Goal: Complete application form

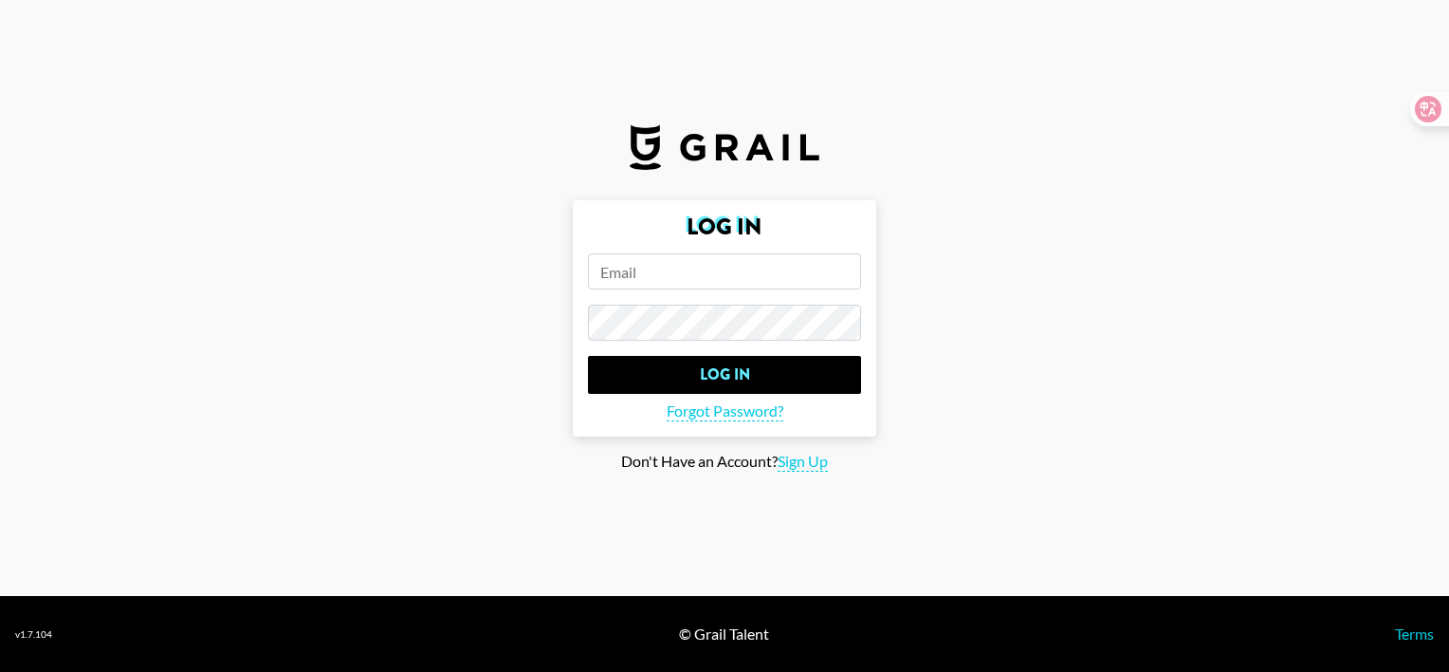
click at [717, 267] on input "email" at bounding box center [724, 271] width 273 height 36
type input "[EMAIL_ADDRESS][DOMAIN_NAME]"
click at [821, 455] on span "Sign Up" at bounding box center [803, 462] width 50 height 20
type input "Sign Up"
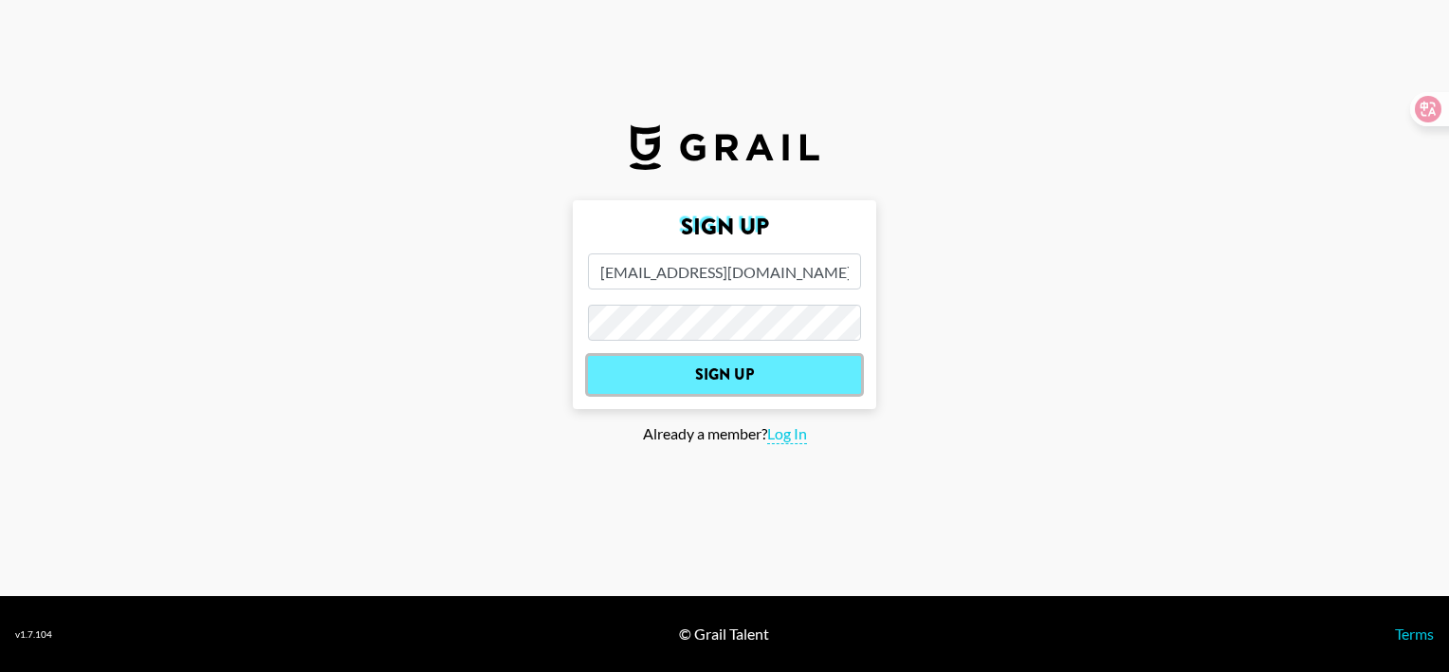
click at [721, 387] on input "Sign Up" at bounding box center [724, 375] width 273 height 38
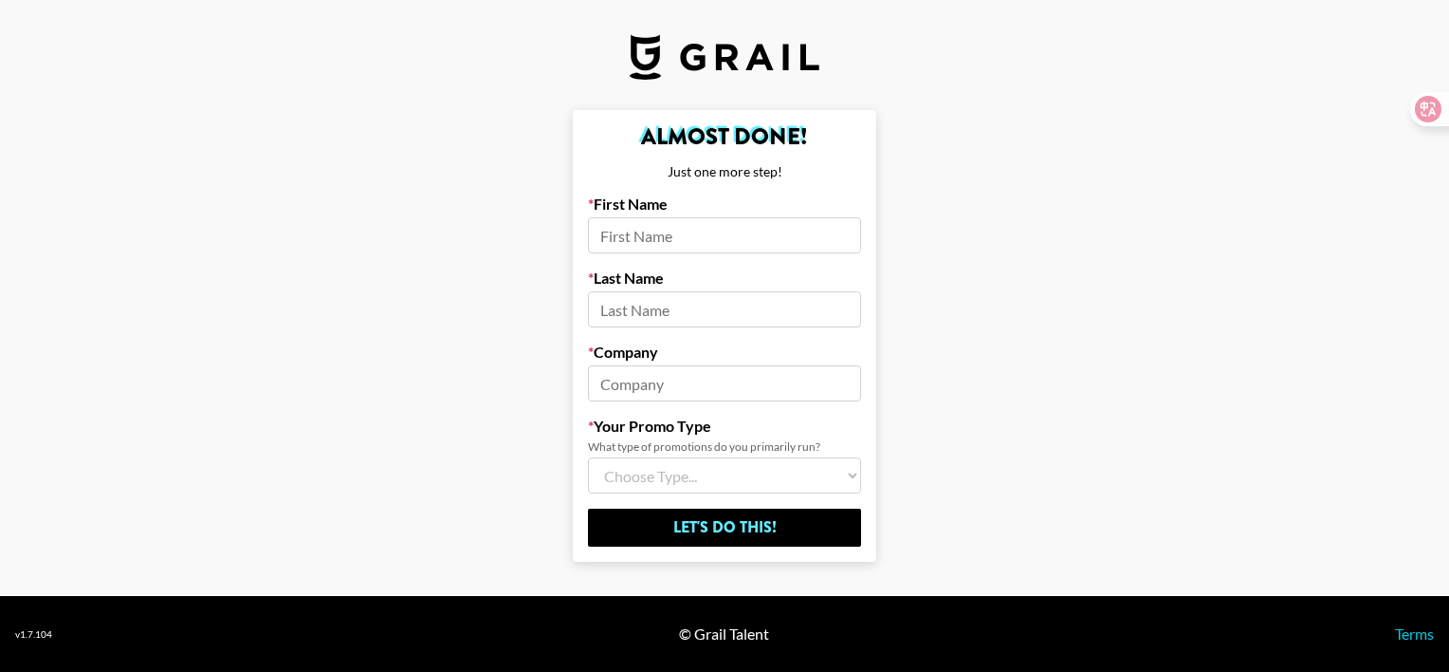
click at [735, 217] on input at bounding box center [724, 235] width 273 height 36
type input "L"
click at [588, 508] on input "Let's Do This!" at bounding box center [724, 527] width 273 height 38
type input "zy"
click at [588, 508] on input "Let's Do This!" at bounding box center [724, 527] width 273 height 38
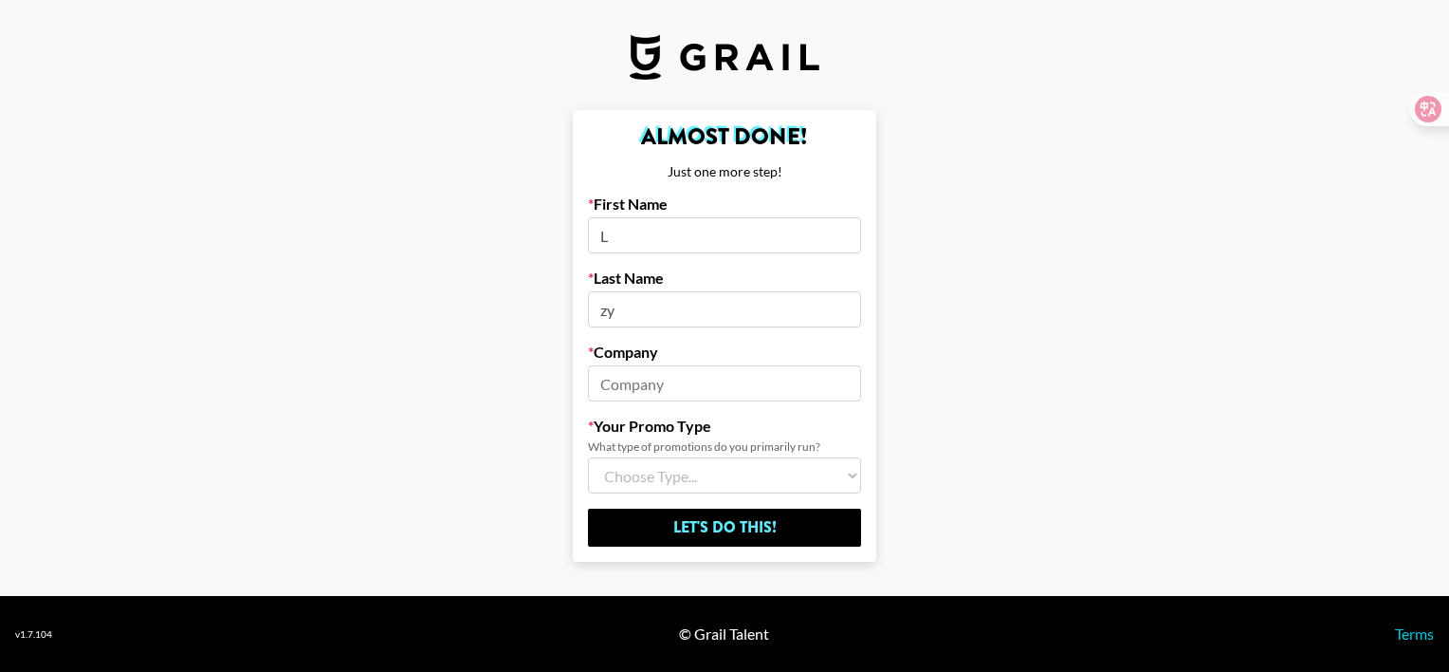
type input "z"
drag, startPoint x: 596, startPoint y: 353, endPoint x: 664, endPoint y: 353, distance: 68.3
click at [664, 353] on label "Company" at bounding box center [724, 351] width 273 height 19
drag, startPoint x: 596, startPoint y: 343, endPoint x: 661, endPoint y: 351, distance: 65.9
click at [661, 351] on label "Company" at bounding box center [724, 351] width 273 height 19
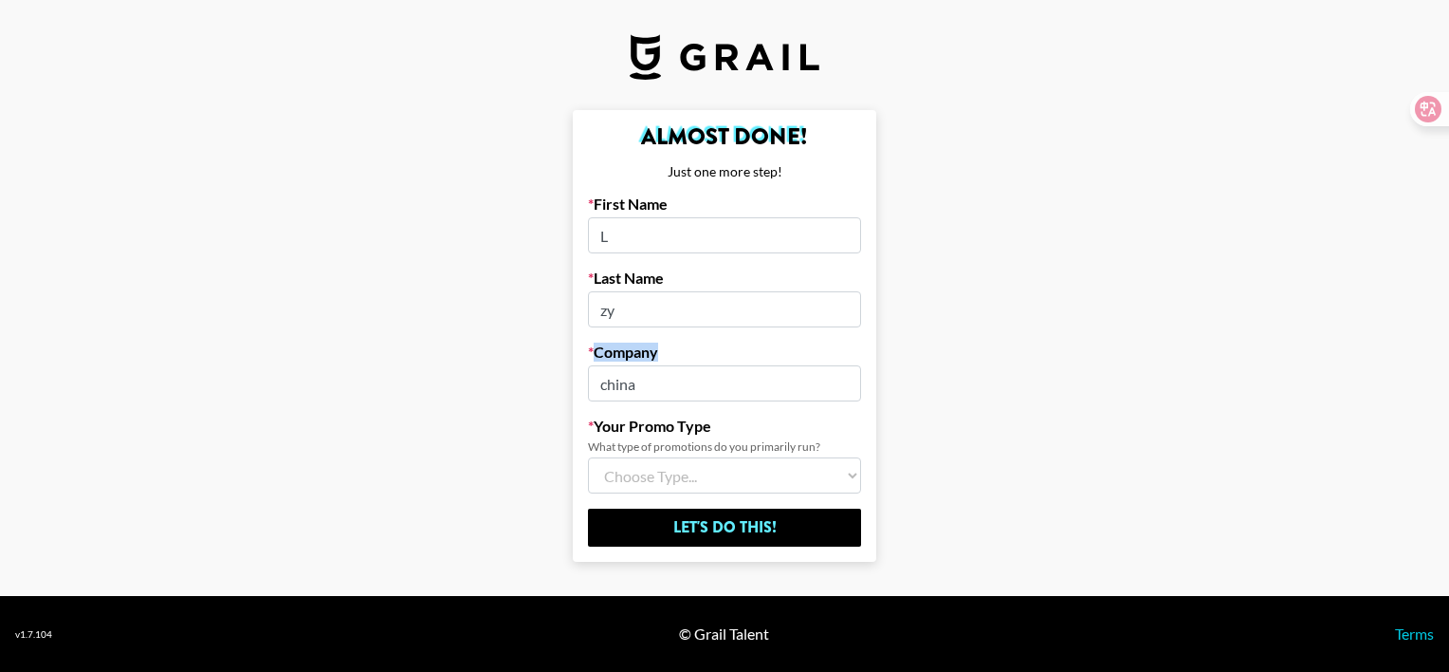
drag, startPoint x: 666, startPoint y: 355, endPoint x: 656, endPoint y: 356, distance: 9.5
click at [656, 356] on label "Company" at bounding box center [724, 351] width 273 height 19
drag, startPoint x: 656, startPoint y: 356, endPoint x: 656, endPoint y: 366, distance: 10.4
click at [656, 366] on input "china" at bounding box center [724, 383] width 273 height 36
drag, startPoint x: 595, startPoint y: 349, endPoint x: 657, endPoint y: 351, distance: 62.6
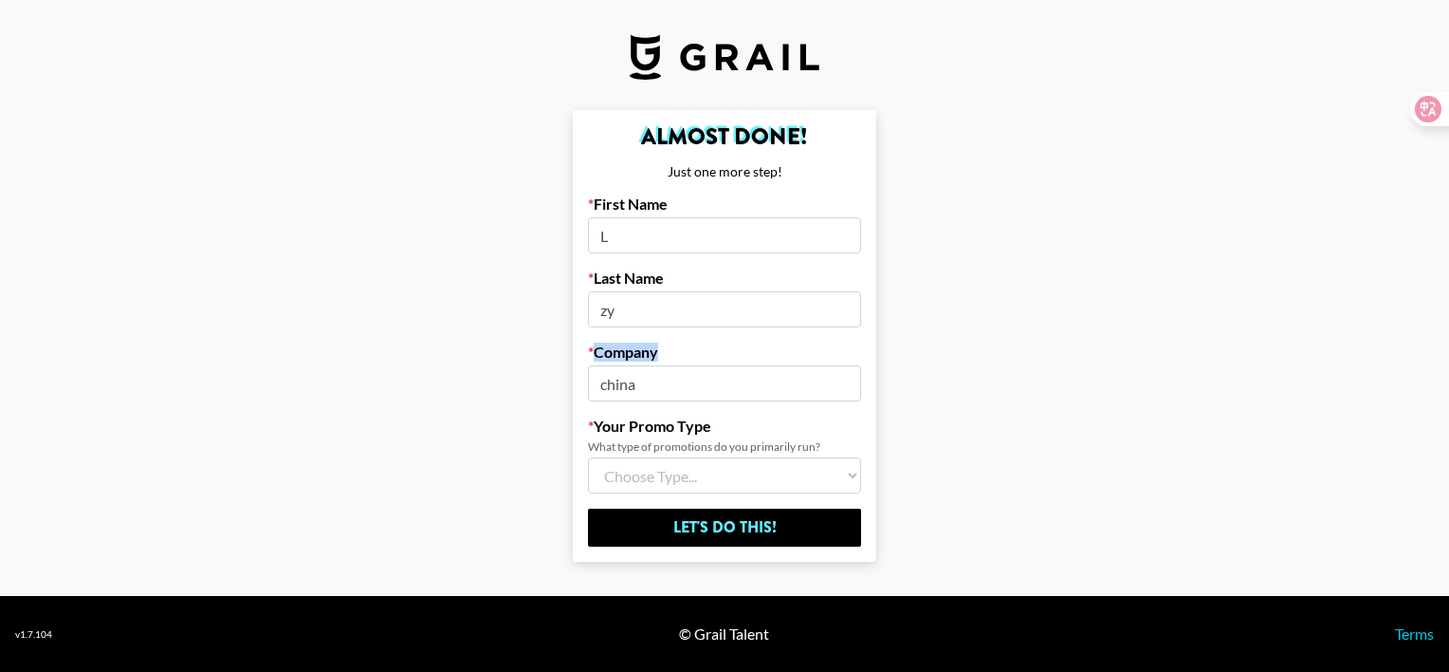
click at [657, 351] on label "Company" at bounding box center [724, 351] width 273 height 19
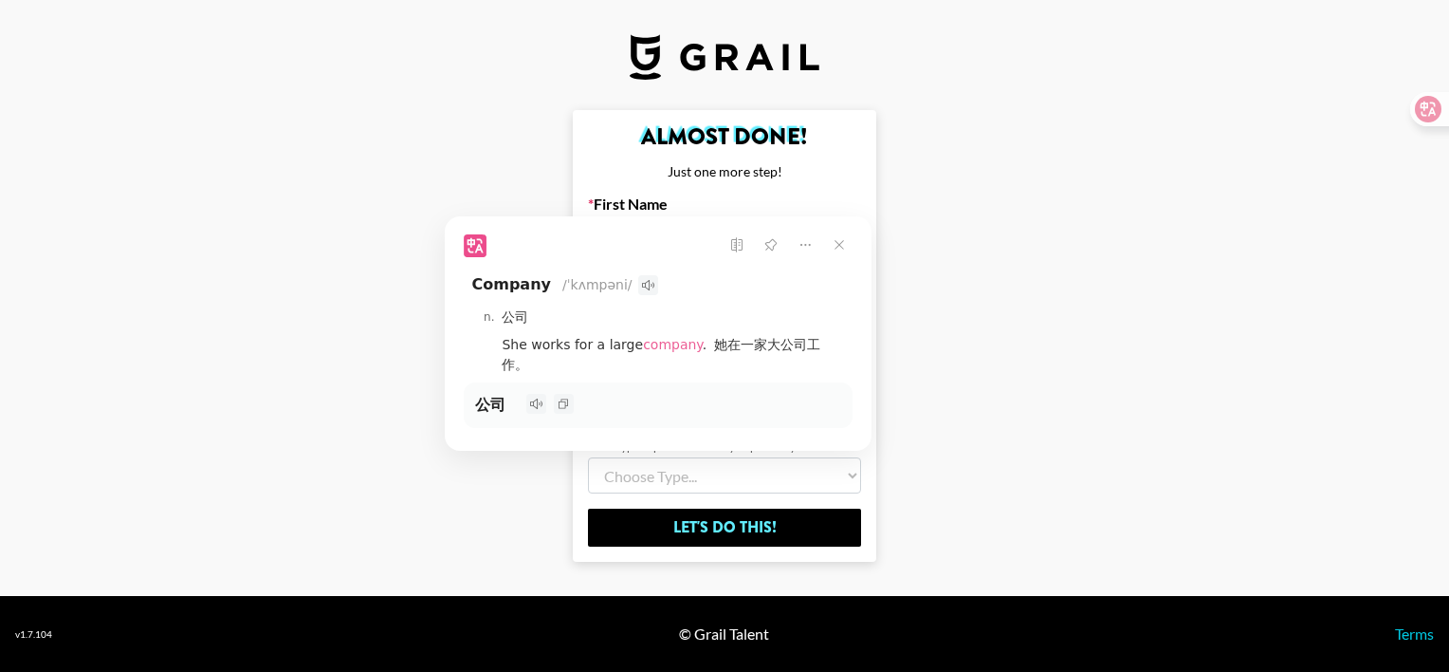
click at [659, 394] on div "公司" at bounding box center [658, 405] width 366 height 23
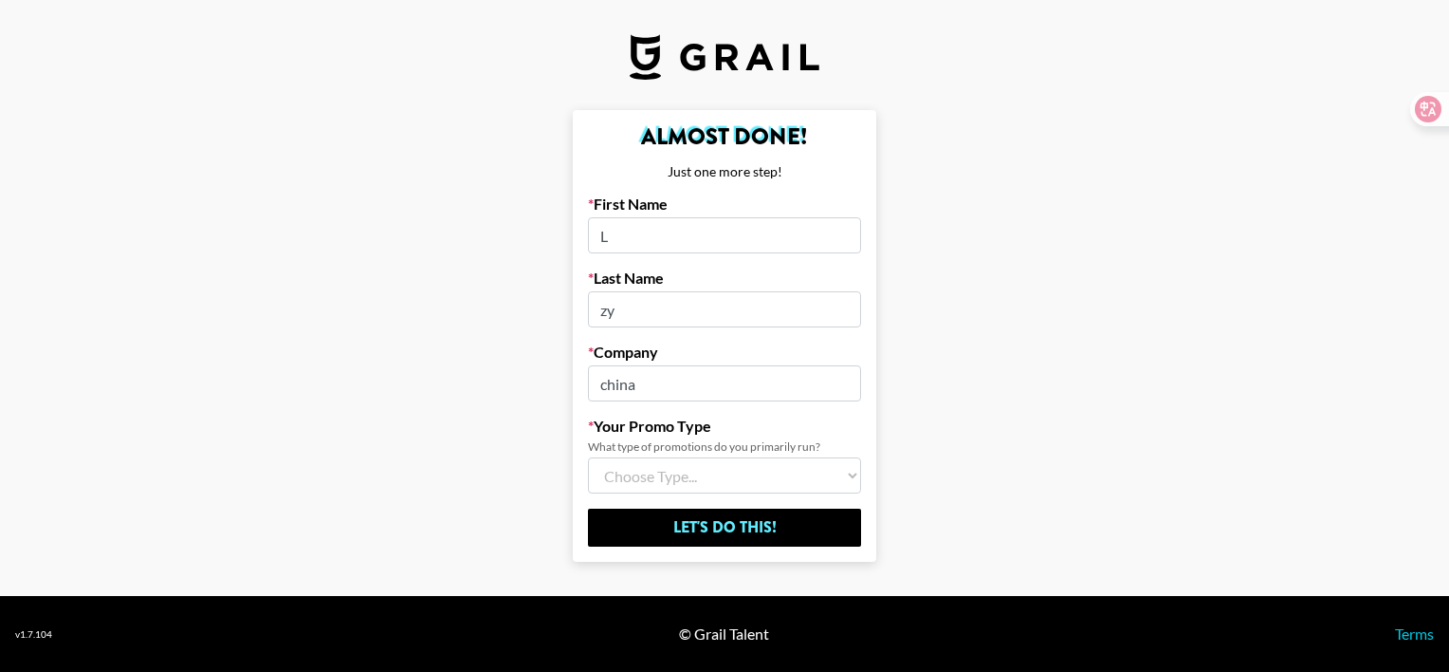
click at [454, 483] on main "Almost Done! Just one more step! First Name L Last Name zy Company [GEOGRAPHIC_…" at bounding box center [724, 336] width 1419 height 452
click at [649, 389] on input "china" at bounding box center [724, 383] width 273 height 36
drag, startPoint x: 649, startPoint y: 389, endPoint x: 581, endPoint y: 382, distance: 67.7
click at [581, 382] on form "Almost Done! Just one more step! First Name L Last Name zy Company [GEOGRAPHIC_…" at bounding box center [725, 336] width 304 height 452
type input "1"
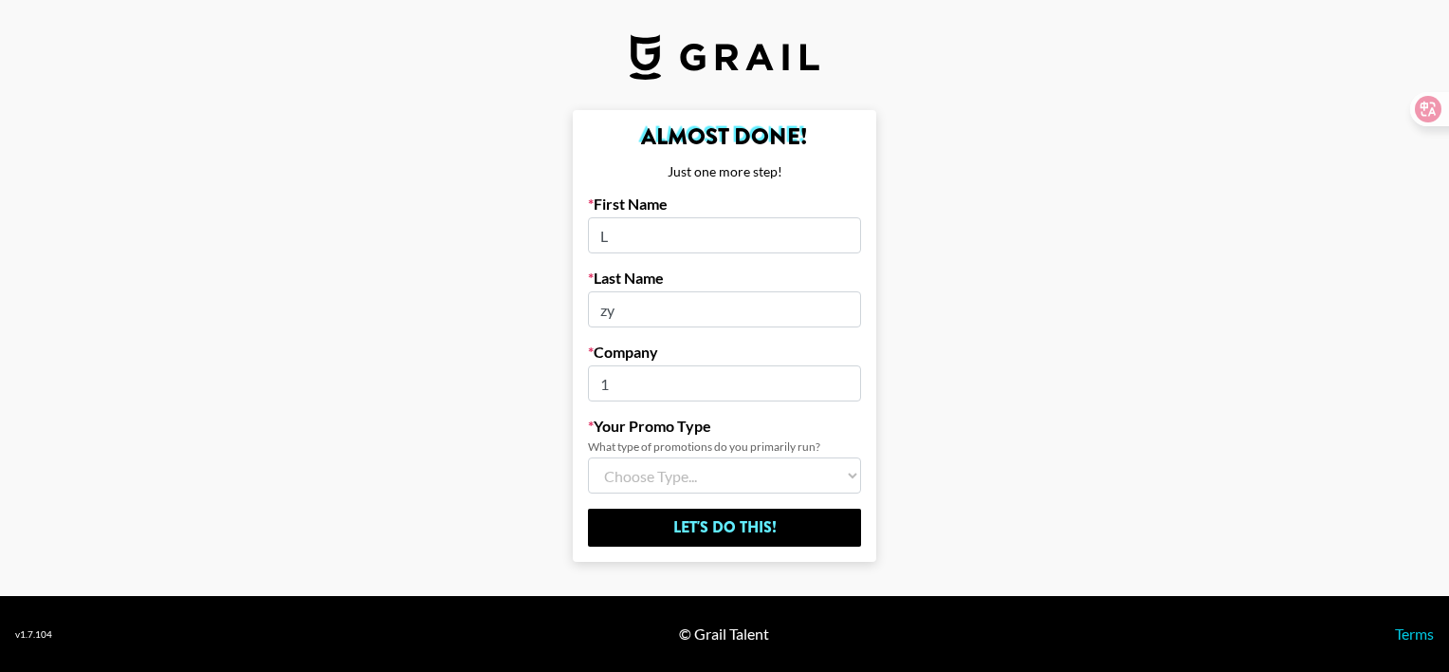
click at [843, 468] on select "Choose Type... Song Promos Brand Promos Both (I work at an Agency)" at bounding box center [724, 475] width 273 height 36
click at [840, 468] on select "Choose Type... Song Promos Brand Promos Both (I work at an Agency)" at bounding box center [724, 475] width 273 height 36
click at [770, 459] on select "Choose Type... Song Promos Brand Promos Both (I work at an Agency)" at bounding box center [724, 475] width 273 height 36
click at [326, 342] on main "Almost Done! Just one more step! First Name L Last Name zy Company 1 Your Promo…" at bounding box center [724, 336] width 1419 height 452
